Goal: Find contact information: Find contact information

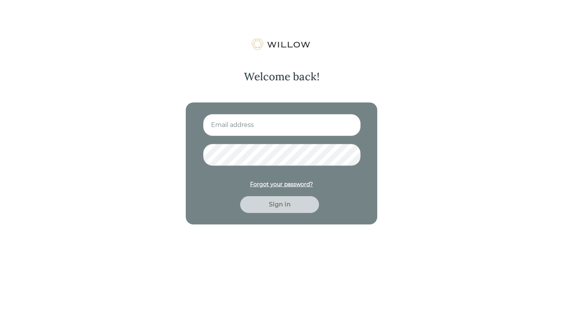
type input "[PERSON_NAME][EMAIL_ADDRESS][DOMAIN_NAME]"
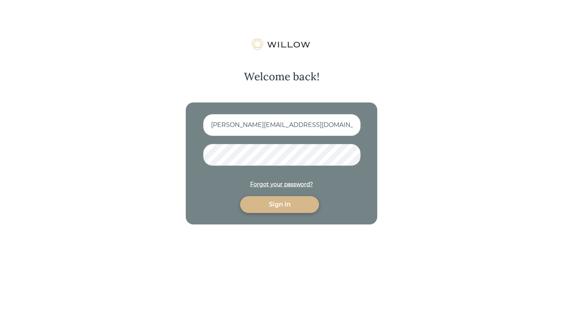
click at [268, 206] on div "Sign in" at bounding box center [279, 204] width 61 height 9
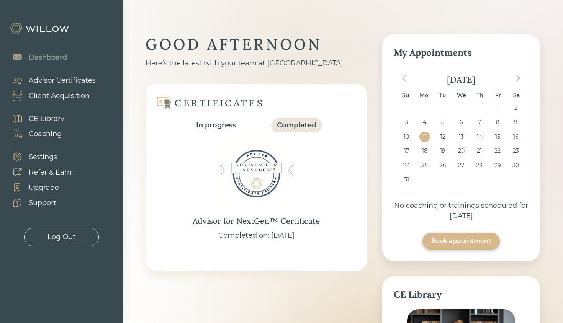
click at [66, 91] on div "Client Acquisition" at bounding box center [59, 96] width 61 height 10
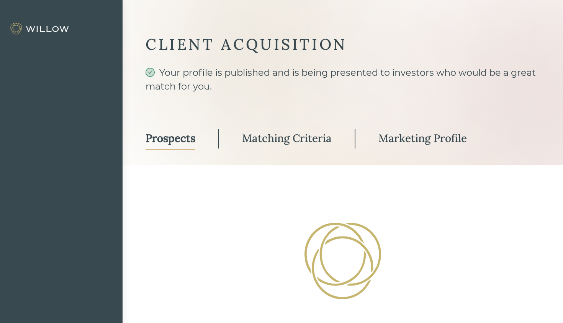
select select "3"
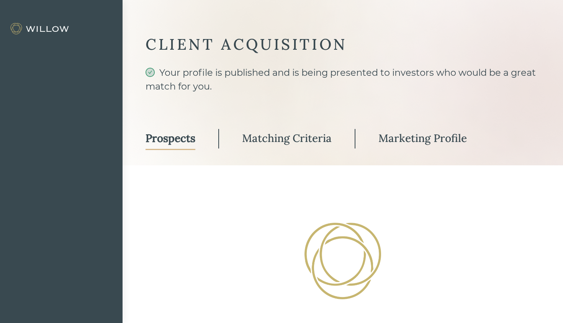
select select "3"
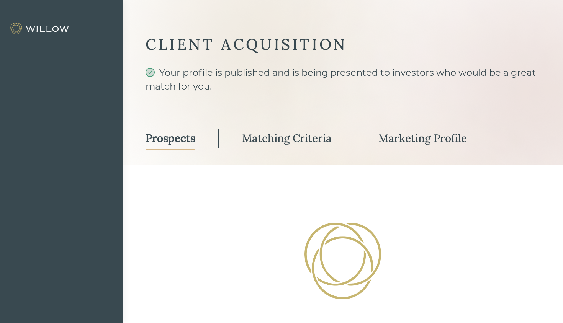
select select "3"
select select "10"
select select "3"
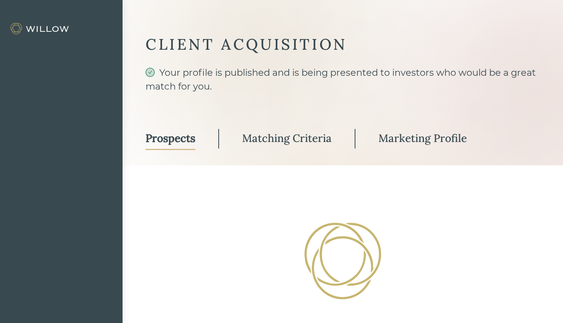
select select "3"
select select "10"
select select "3"
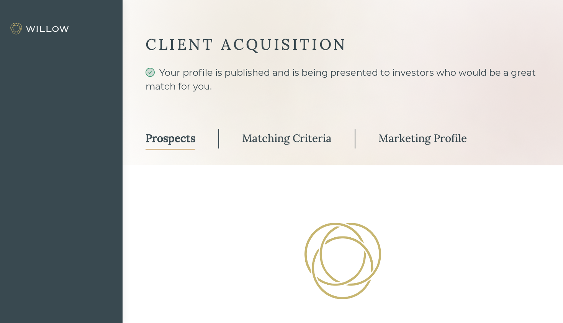
select select "3"
select select "10"
select select "3"
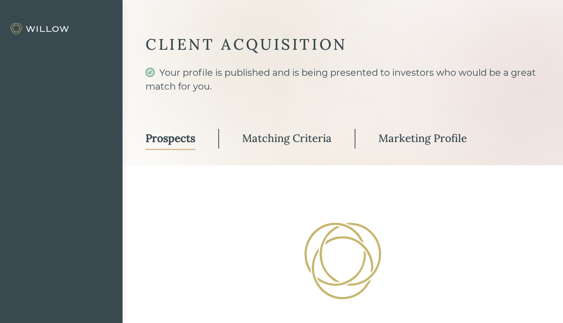
select select "3"
select select "10"
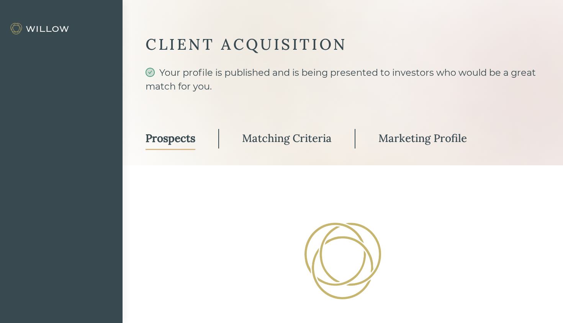
select select "2"
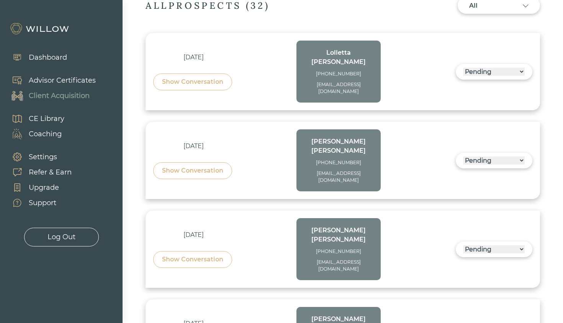
scroll to position [248, 0]
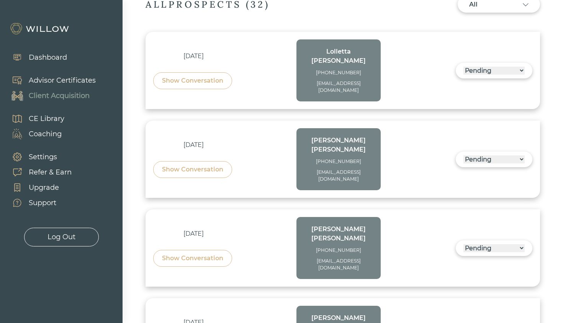
click at [320, 136] on div "[PERSON_NAME]" at bounding box center [338, 145] width 69 height 18
copy div "[PERSON_NAME]"
copy div "[EMAIL_ADDRESS][DOMAIN_NAME]"
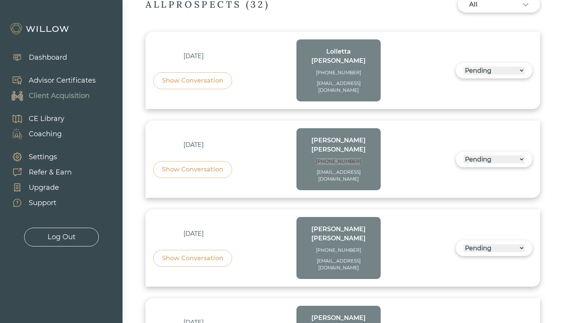
copy div "[PHONE_NUMBER]"
click at [325, 51] on div "[PERSON_NAME]" at bounding box center [338, 56] width 69 height 18
copy div "[PERSON_NAME]"
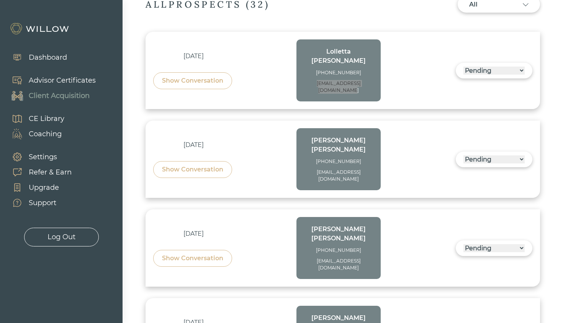
copy div "[EMAIL_ADDRESS][DOMAIN_NAME]"
copy div "[PHONE_NUMBER]"
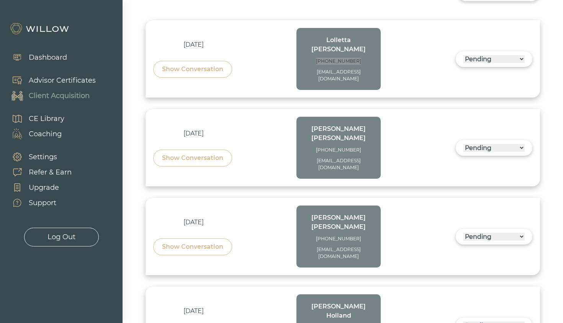
scroll to position [260, 0]
click at [196, 242] on div "Show Conversation" at bounding box center [192, 246] width 61 height 9
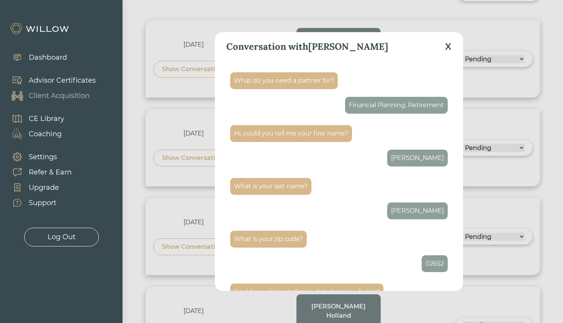
scroll to position [0, 0]
click at [449, 47] on div "X" at bounding box center [448, 47] width 7 height 14
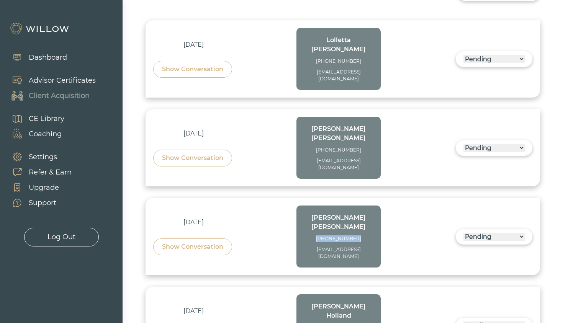
copy div "[PHONE_NUMBER]"
click at [196, 242] on div "Show Conversation" at bounding box center [192, 246] width 61 height 9
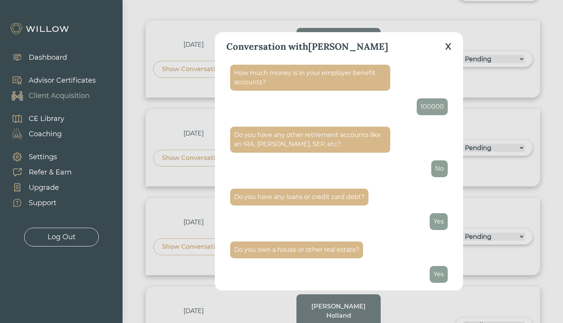
scroll to position [1147, 0]
click at [447, 47] on div "X" at bounding box center [448, 47] width 7 height 14
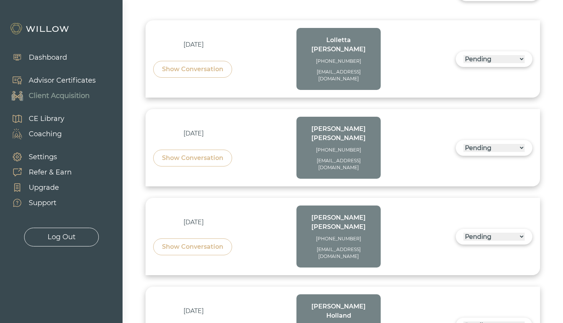
click at [222, 154] on div "Show Conversation" at bounding box center [192, 158] width 61 height 9
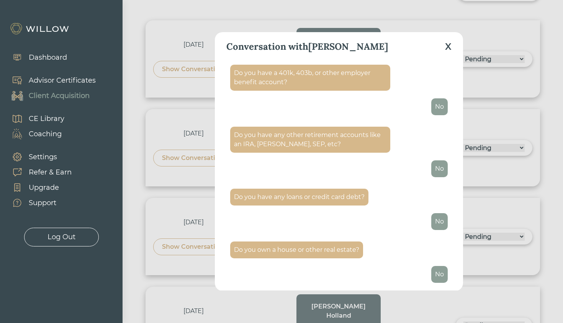
click at [445, 44] on div "Conversation with [PERSON_NAME] X" at bounding box center [338, 46] width 225 height 29
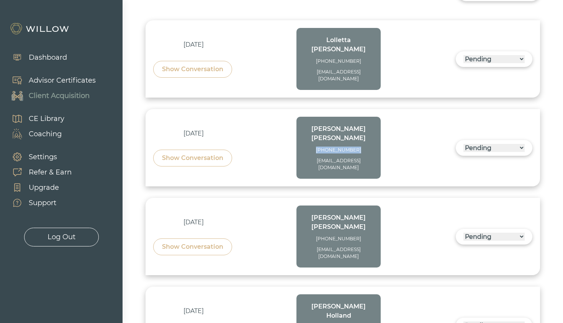
copy div "[PHONE_NUMBER]"
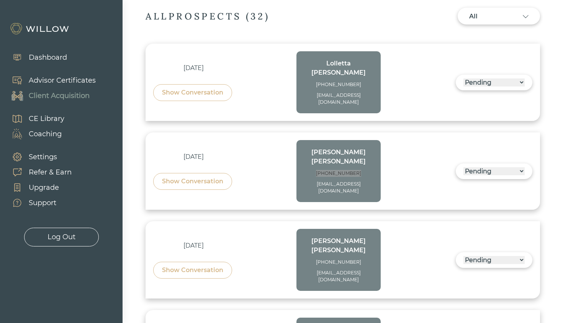
scroll to position [226, 0]
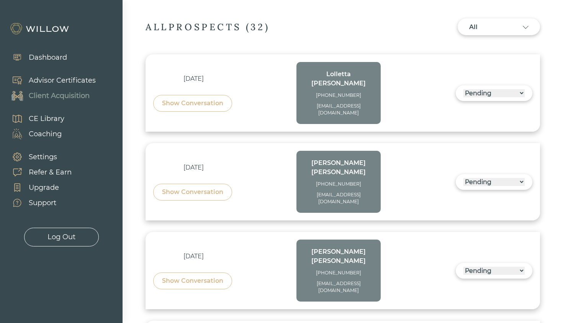
click at [204, 99] on div "Show Conversation" at bounding box center [192, 103] width 61 height 9
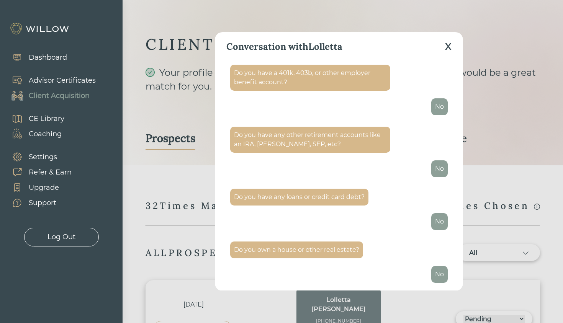
scroll to position [0, 0]
click at [450, 46] on div "X" at bounding box center [448, 47] width 7 height 14
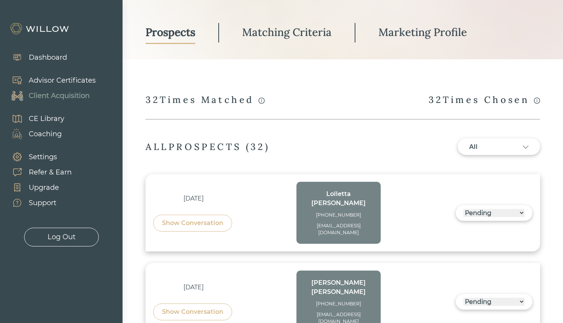
scroll to position [127, 0]
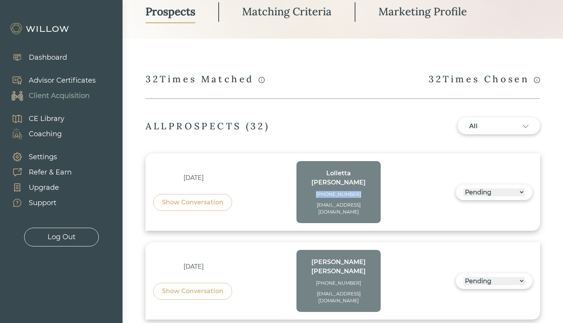
copy div "[PHONE_NUMBER]"
